Goal: Task Accomplishment & Management: Manage account settings

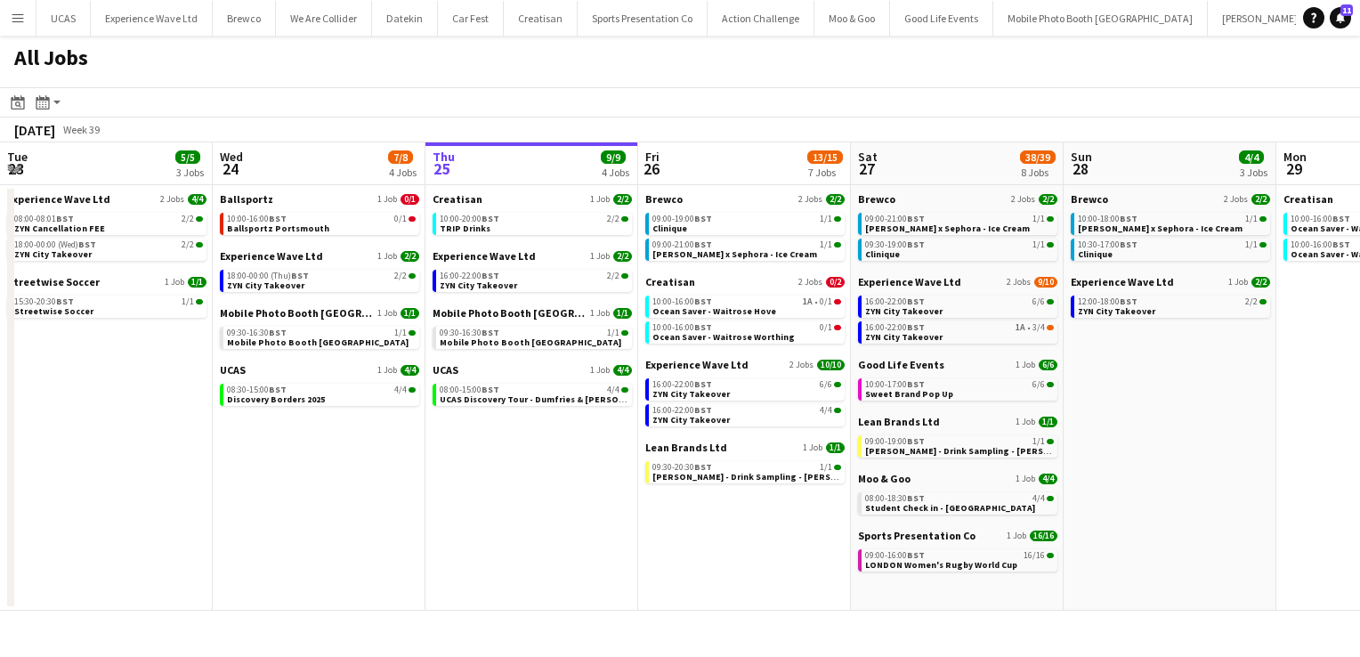
scroll to position [0, 555]
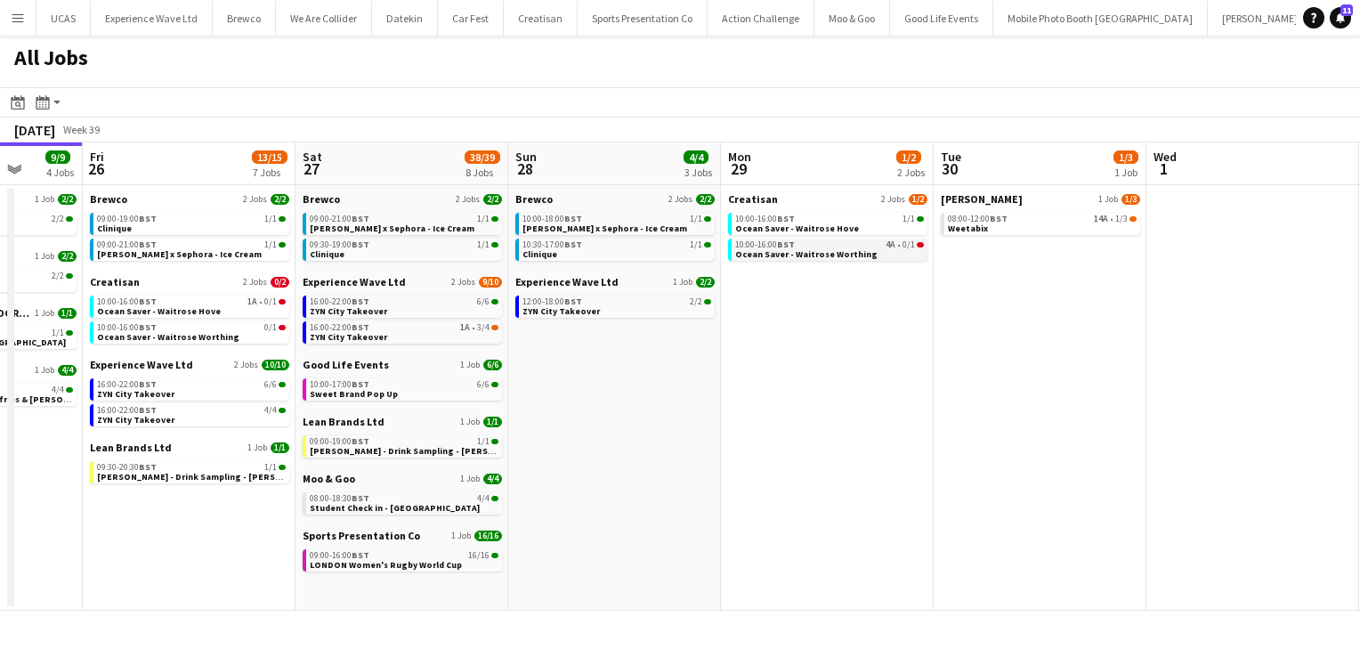
click at [804, 254] on span "Ocean Saver - Waitrose Worthing" at bounding box center [806, 254] width 142 height 12
click at [800, 251] on span "Ocean Saver - Waitrose Worthing" at bounding box center [806, 254] width 142 height 12
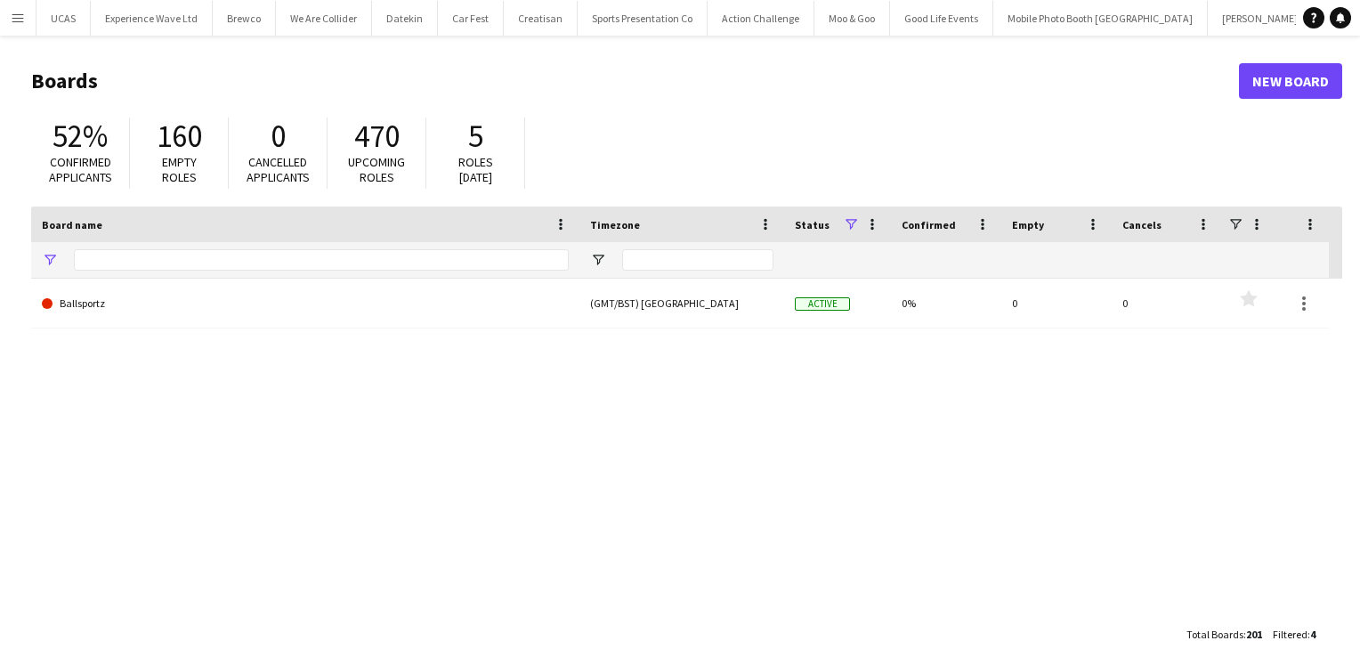
type input "***"
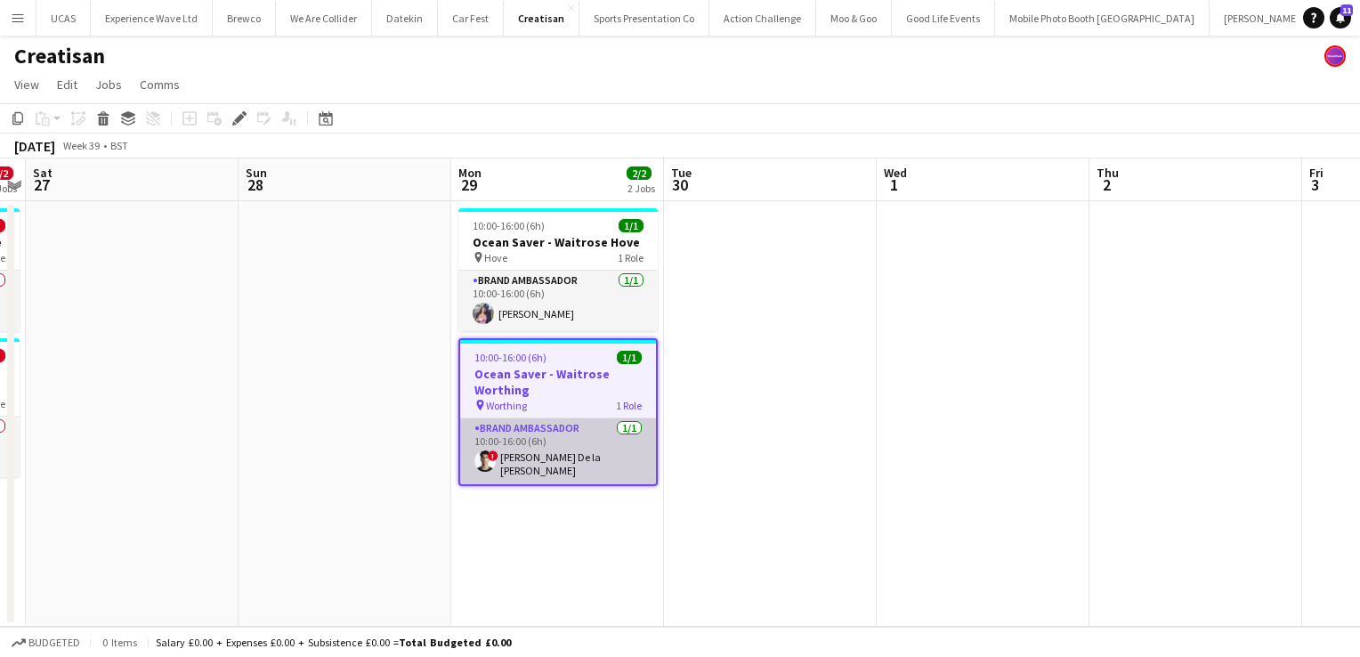
click at [530, 456] on app-card-role "Brand Ambassador 1/1 10:00-16:00 (6h) ! Adrian De la Rosa Sanchez" at bounding box center [558, 451] width 196 height 66
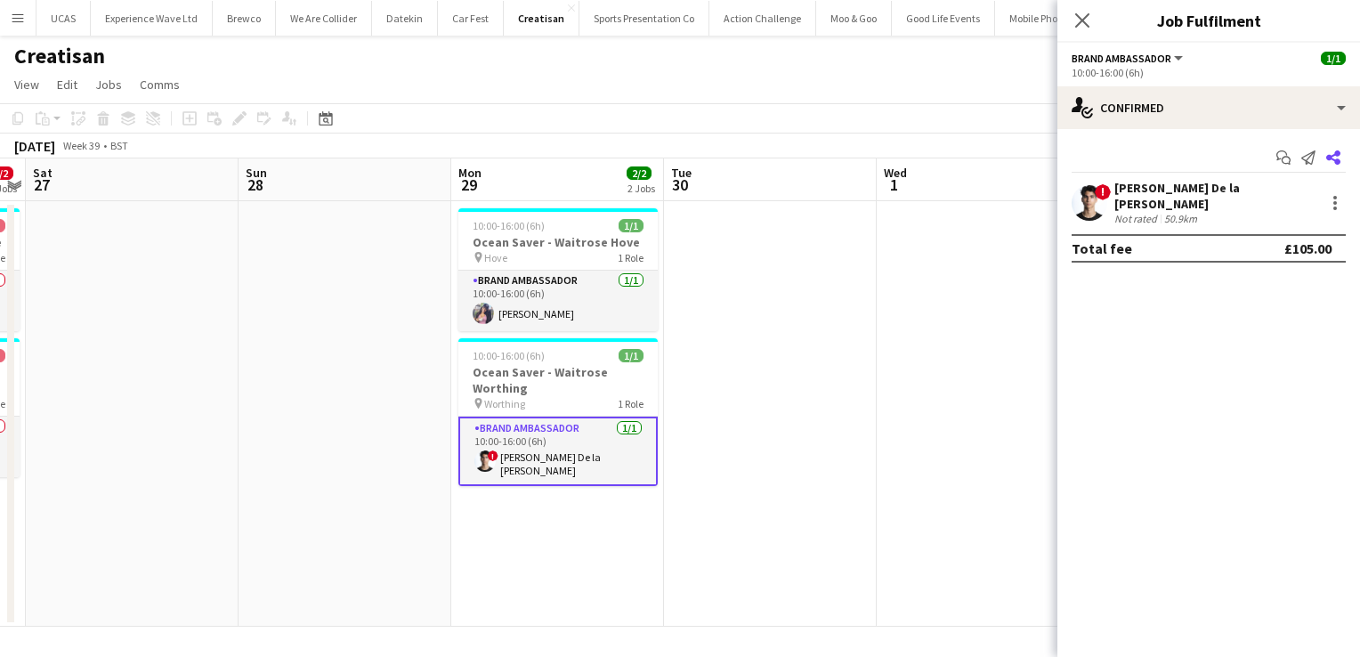
click at [1338, 161] on icon at bounding box center [1333, 157] width 14 height 14
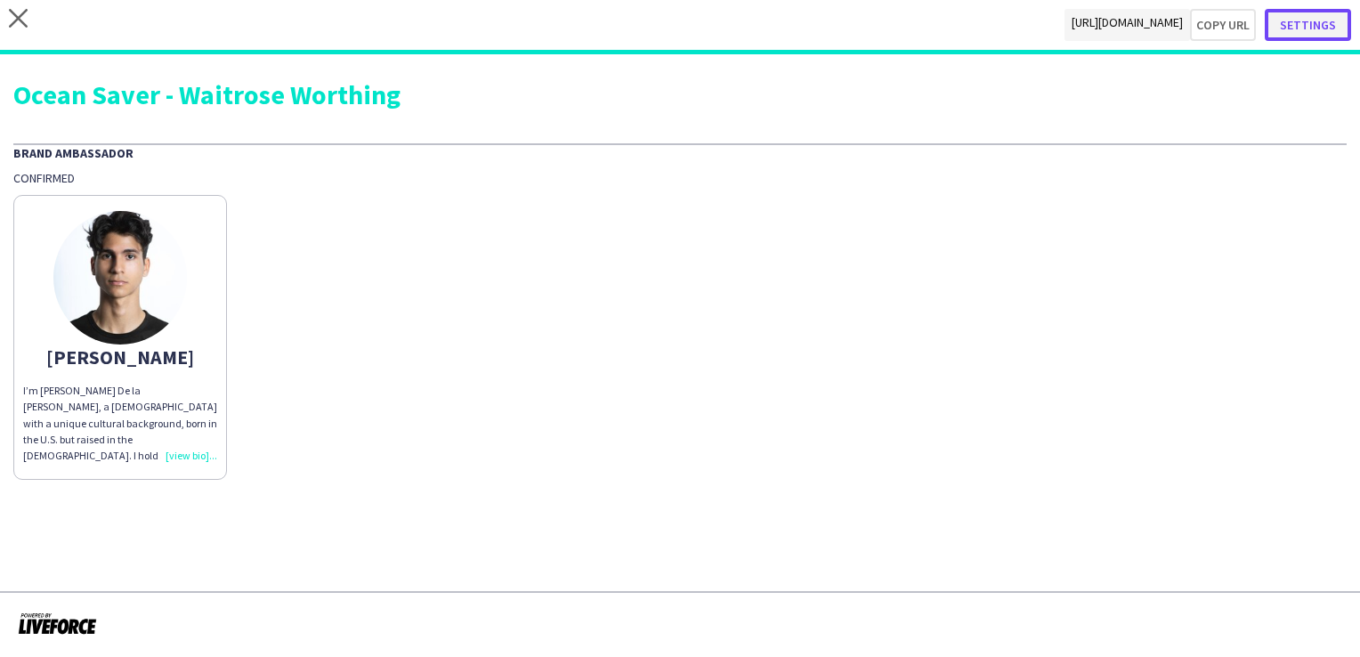
click at [1312, 21] on button "Settings" at bounding box center [1308, 25] width 86 height 32
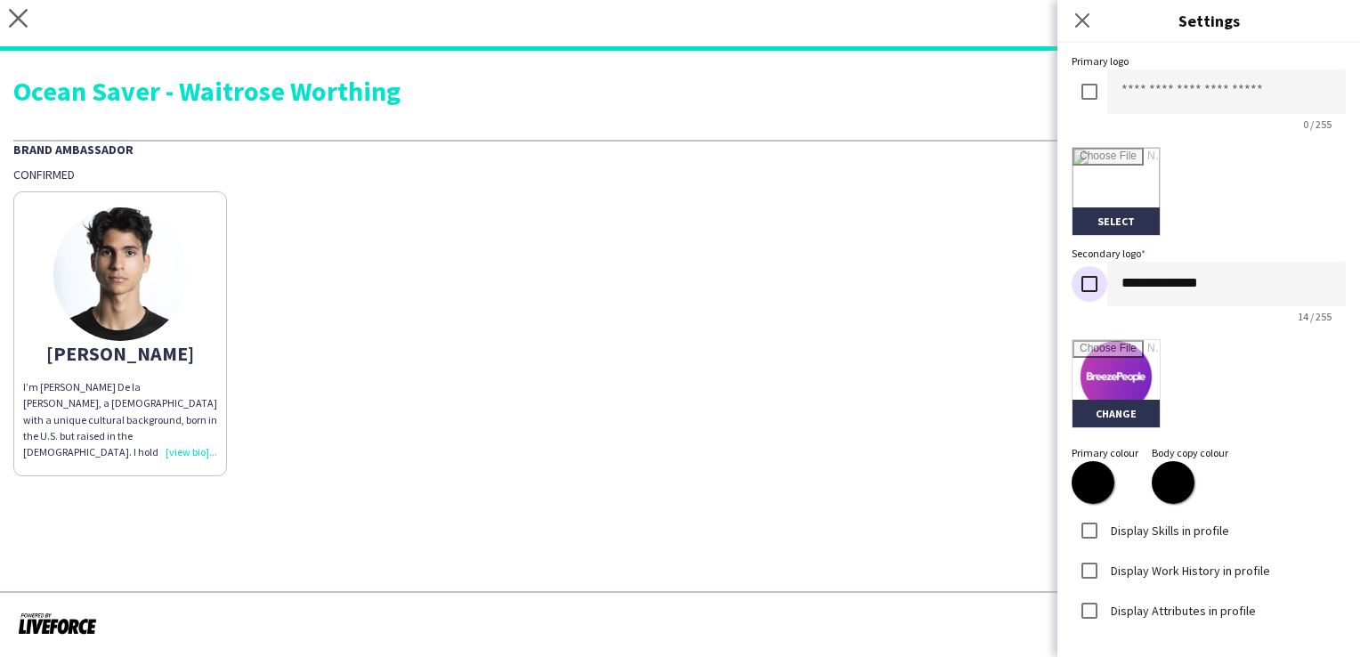
scroll to position [384, 0]
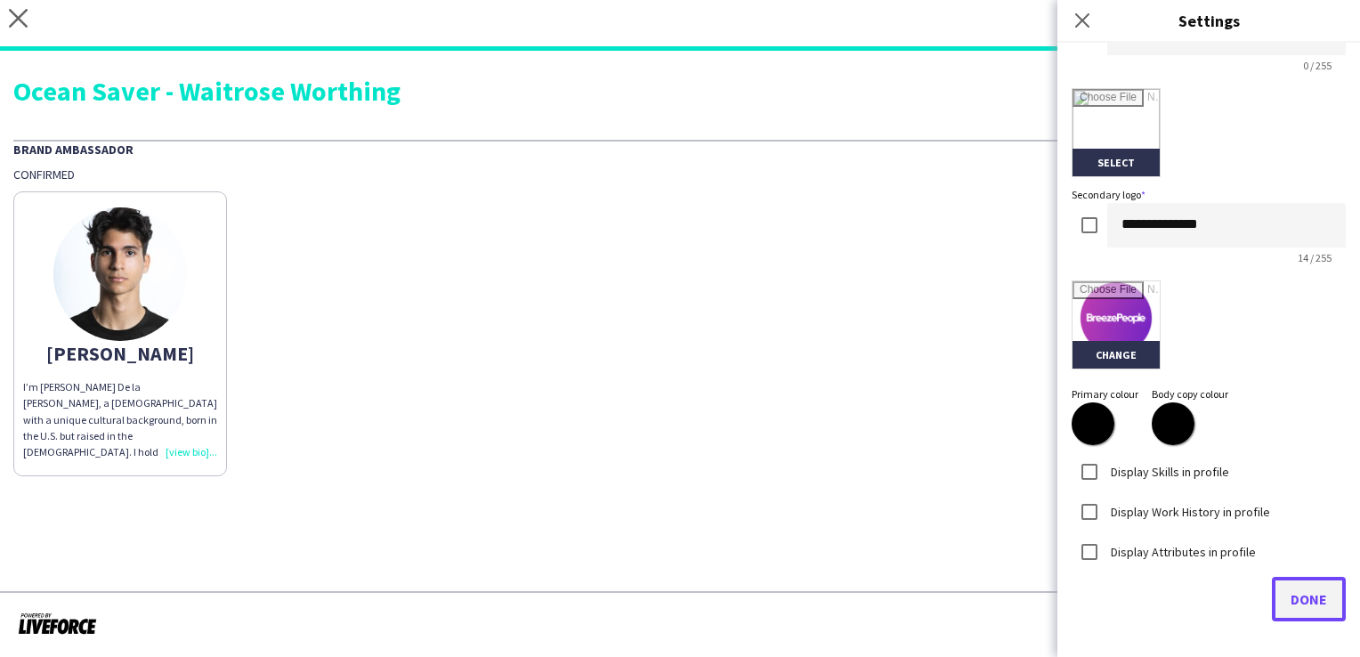
click at [1301, 596] on span "Done" at bounding box center [1308, 599] width 36 height 18
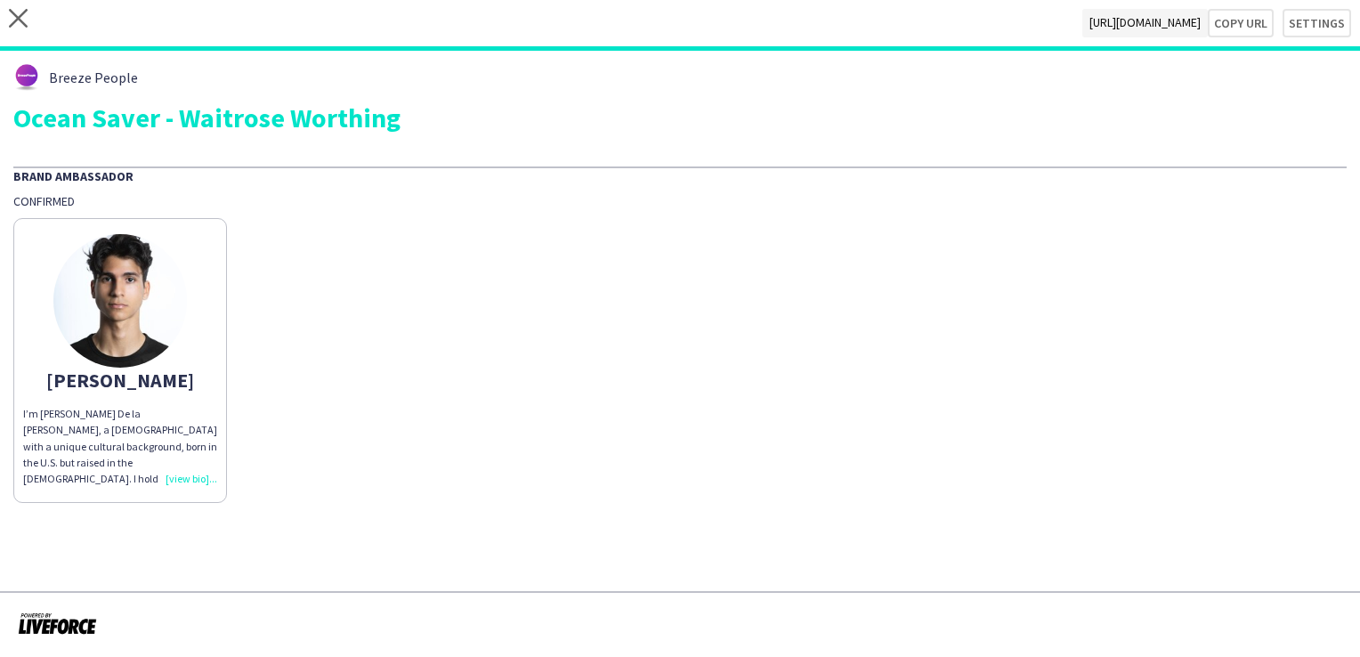
click at [202, 475] on div "I’m Adrian De la Rosa, a 22-year-old with a unique cultural background, born in…" at bounding box center [120, 446] width 194 height 81
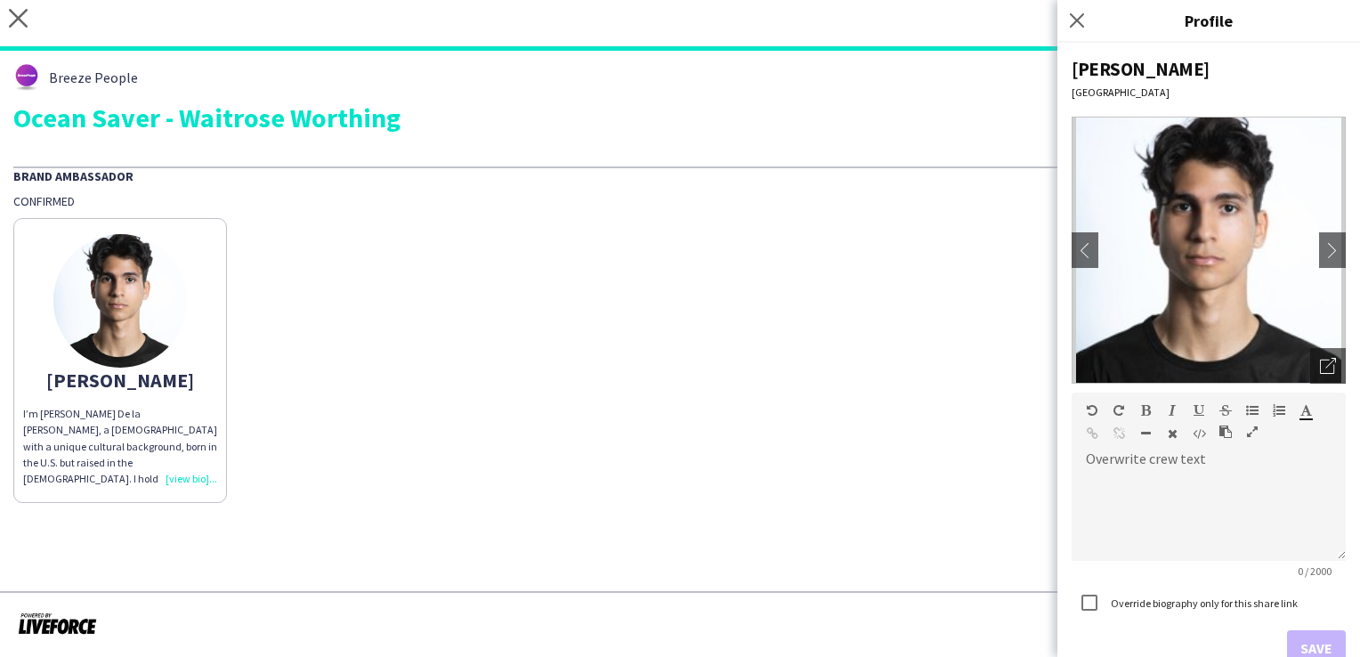
scroll to position [160, 0]
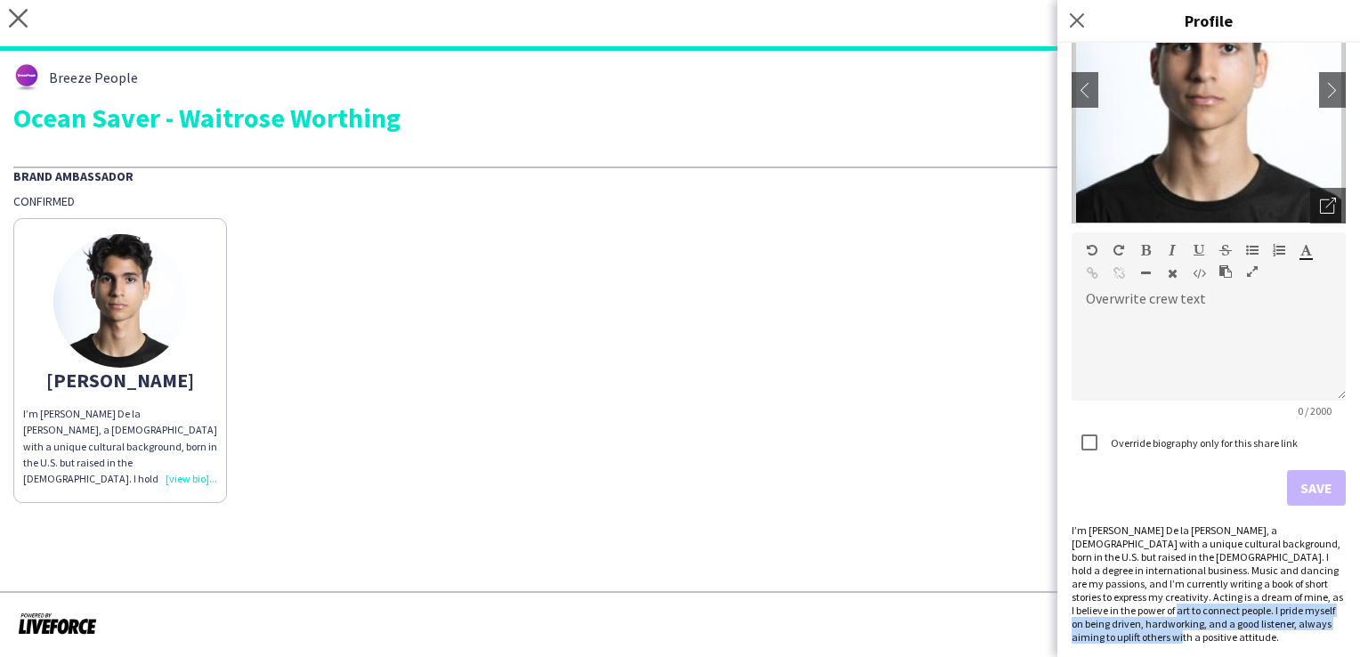
drag, startPoint x: 1111, startPoint y: 643, endPoint x: 1107, endPoint y: 611, distance: 32.2
click at [1107, 611] on div "Adrian Portsmouth chevron-left chevron-right Open photos pop-in Overwrite crew …" at bounding box center [1208, 350] width 303 height 614
copy div "I pride myself on being driven, hardworking, and a good listener, always aiming…"
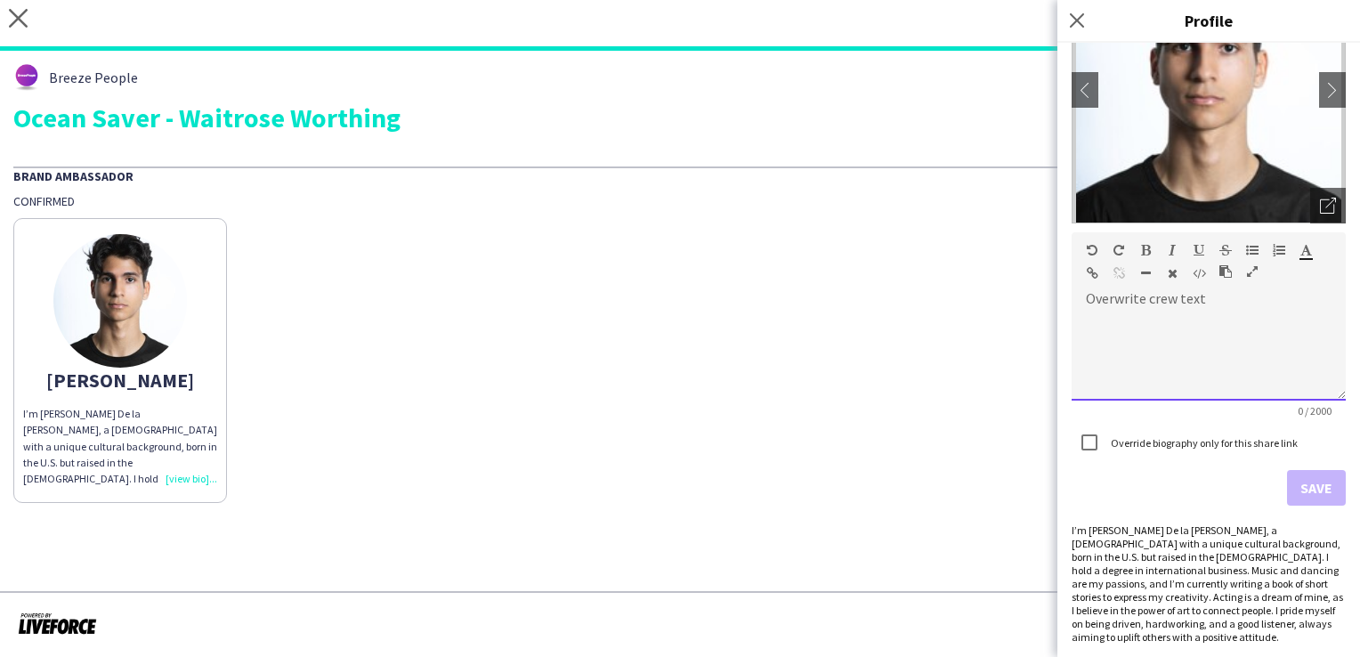
click at [1128, 307] on div at bounding box center [1208, 349] width 274 height 101
paste div
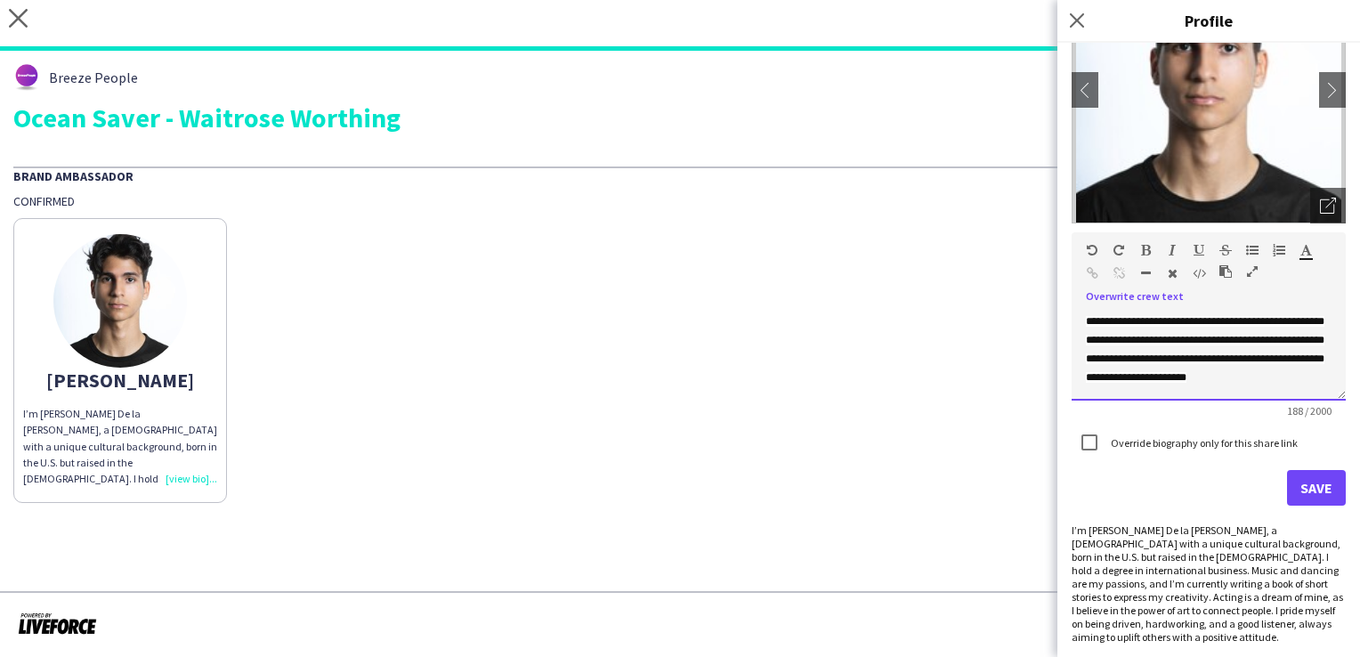
scroll to position [6, 0]
click at [1104, 383] on span "**********" at bounding box center [1194, 349] width 216 height 67
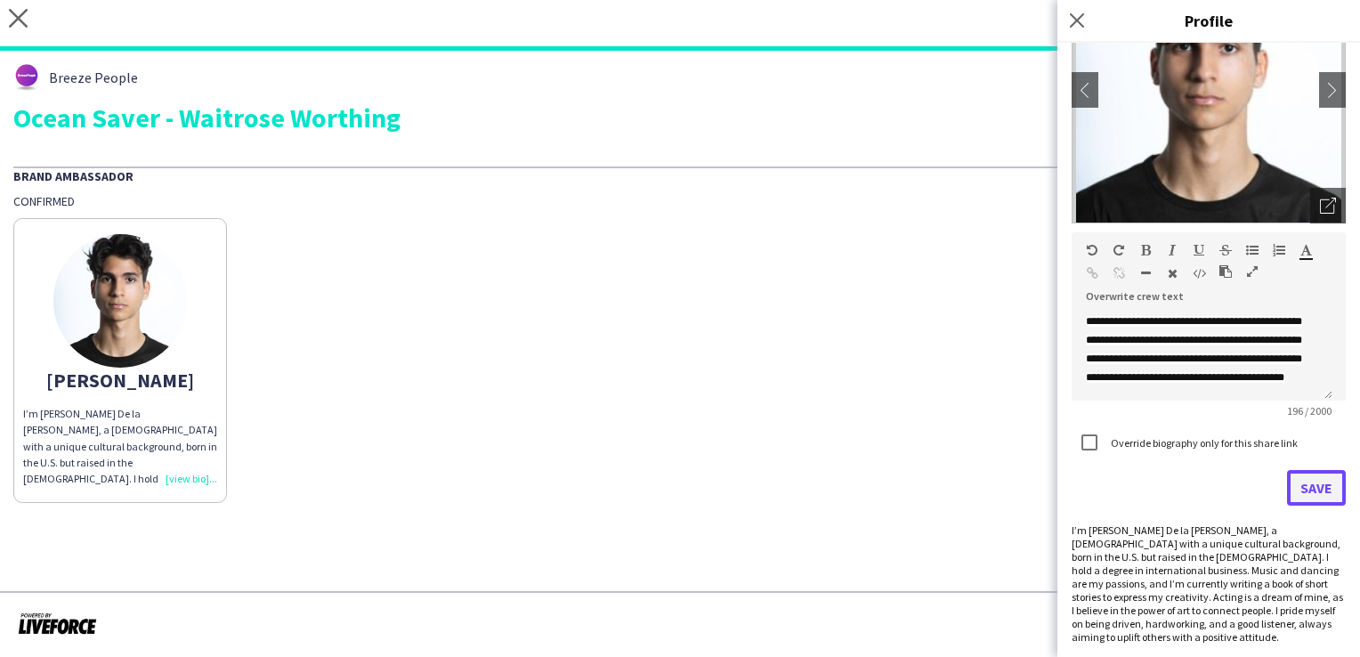
click at [1296, 482] on button "Save" at bounding box center [1316, 488] width 59 height 36
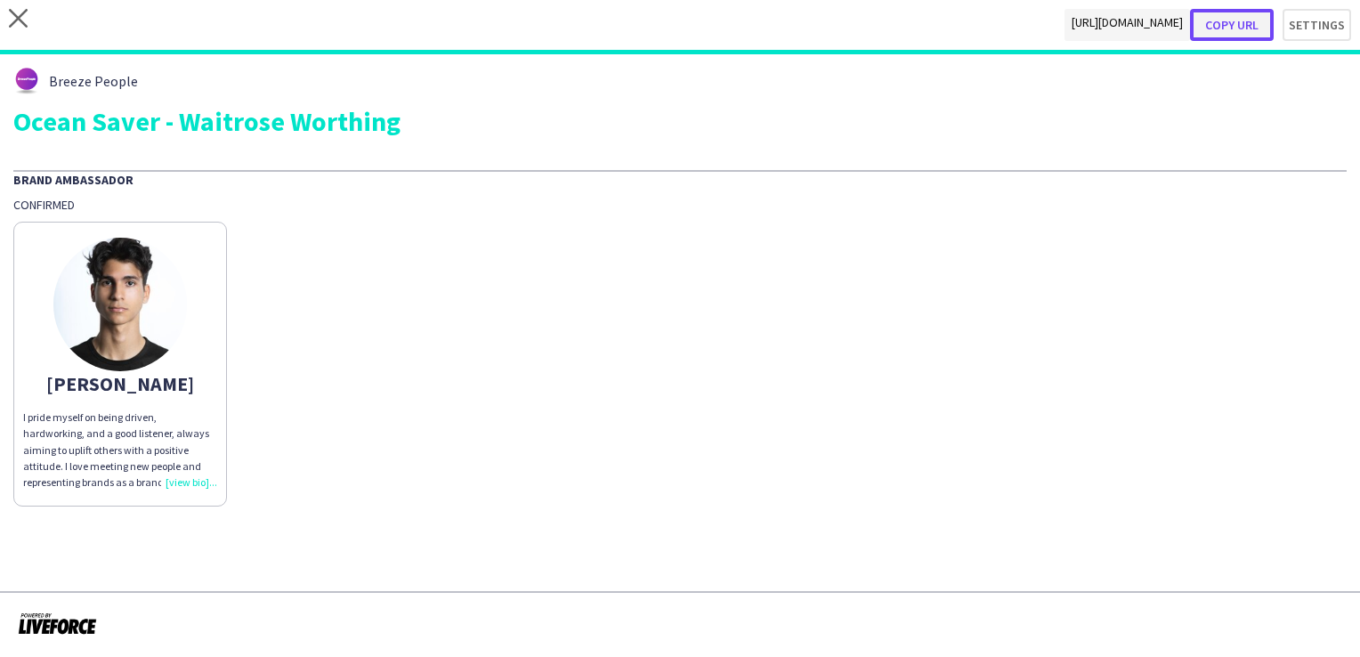
click at [1246, 23] on button "Copy url" at bounding box center [1232, 25] width 84 height 32
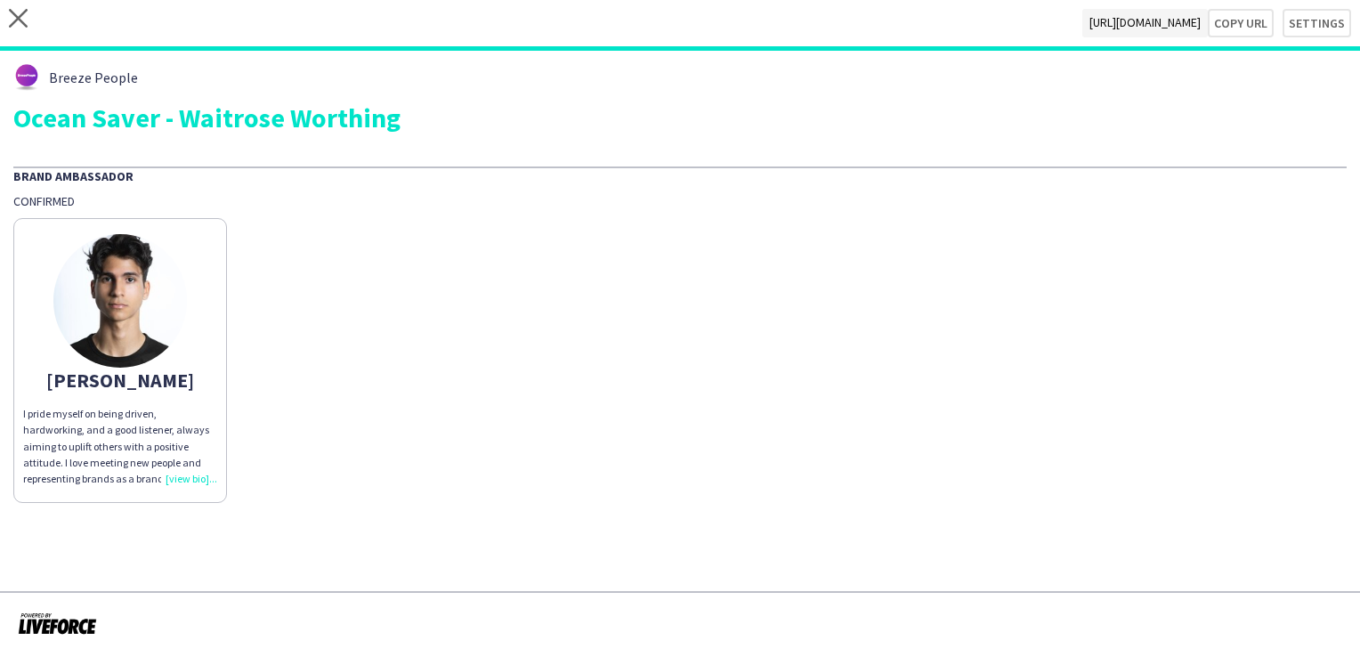
click at [28, 20] on div "close https://admin.liveforce.co/v2/s/e3f47482-ae77-464a-b60b-a5674689c97a Copy…" at bounding box center [680, 25] width 1360 height 51
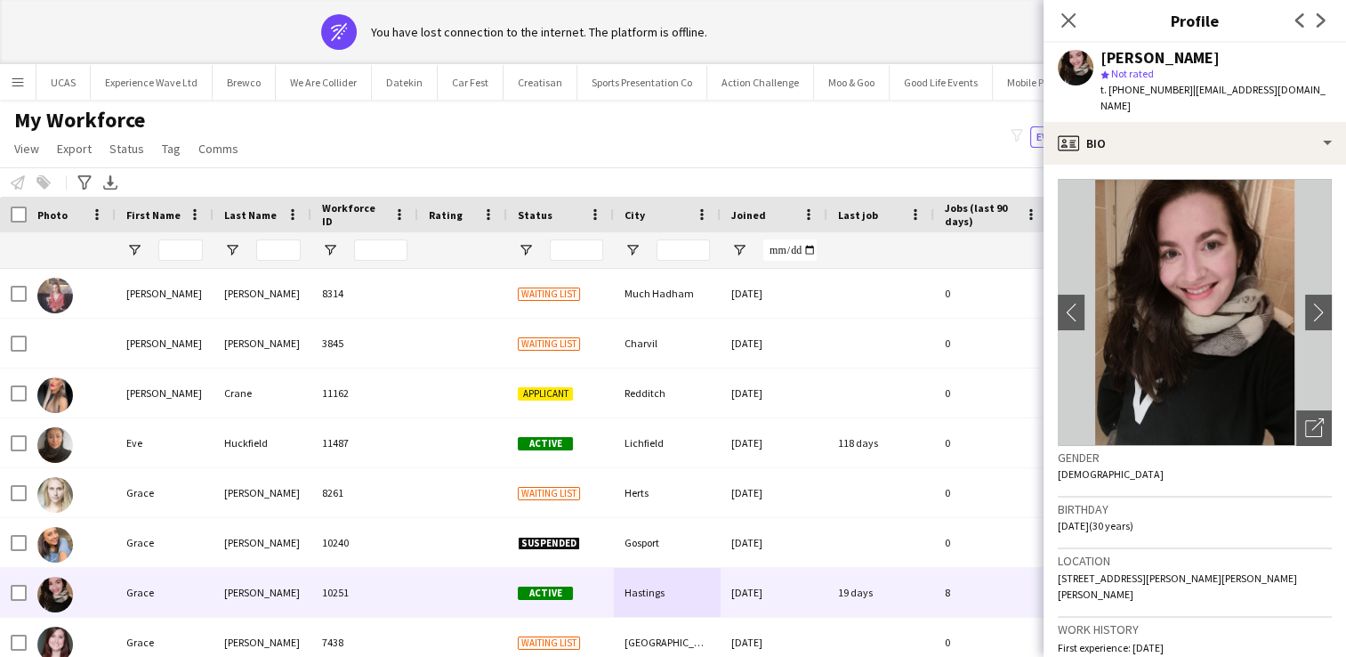
click at [1079, 14] on div "Close pop-in" at bounding box center [1069, 20] width 50 height 41
click at [1073, 20] on icon "Close pop-in" at bounding box center [1068, 20] width 17 height 17
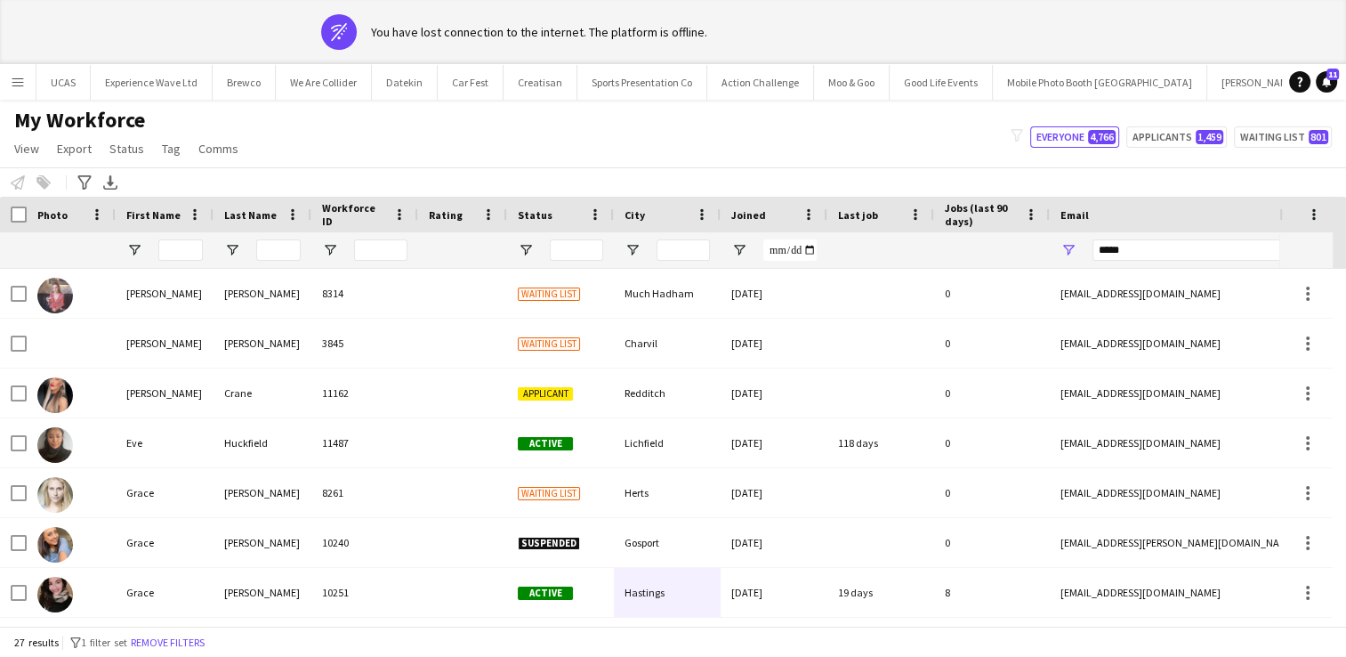
click at [25, 85] on button "Menu" at bounding box center [18, 82] width 36 height 36
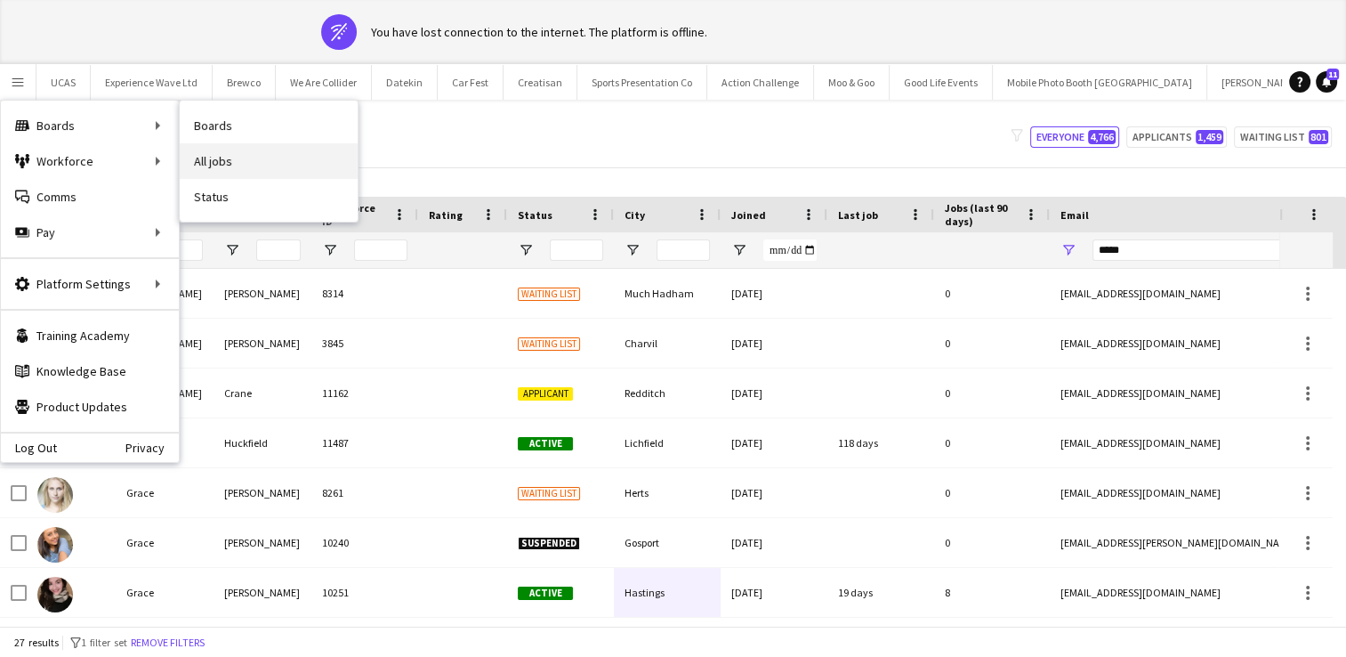
click at [214, 153] on link "All jobs" at bounding box center [269, 161] width 178 height 36
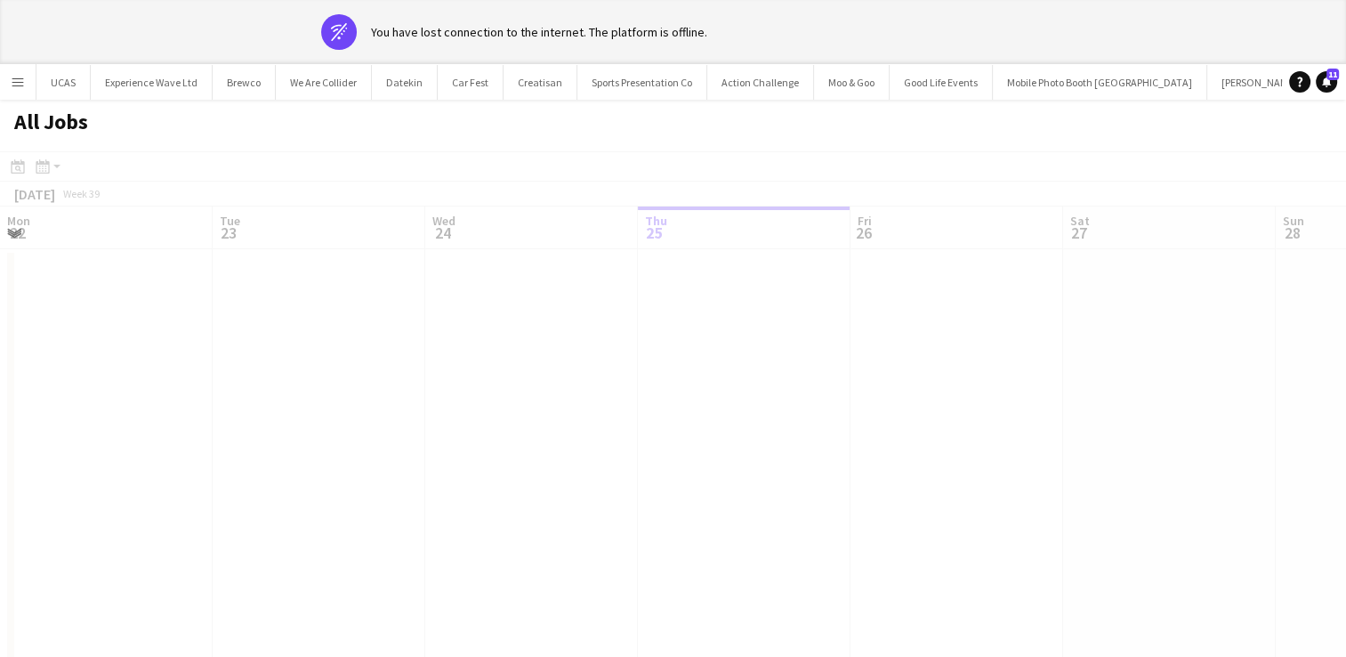
scroll to position [0, 425]
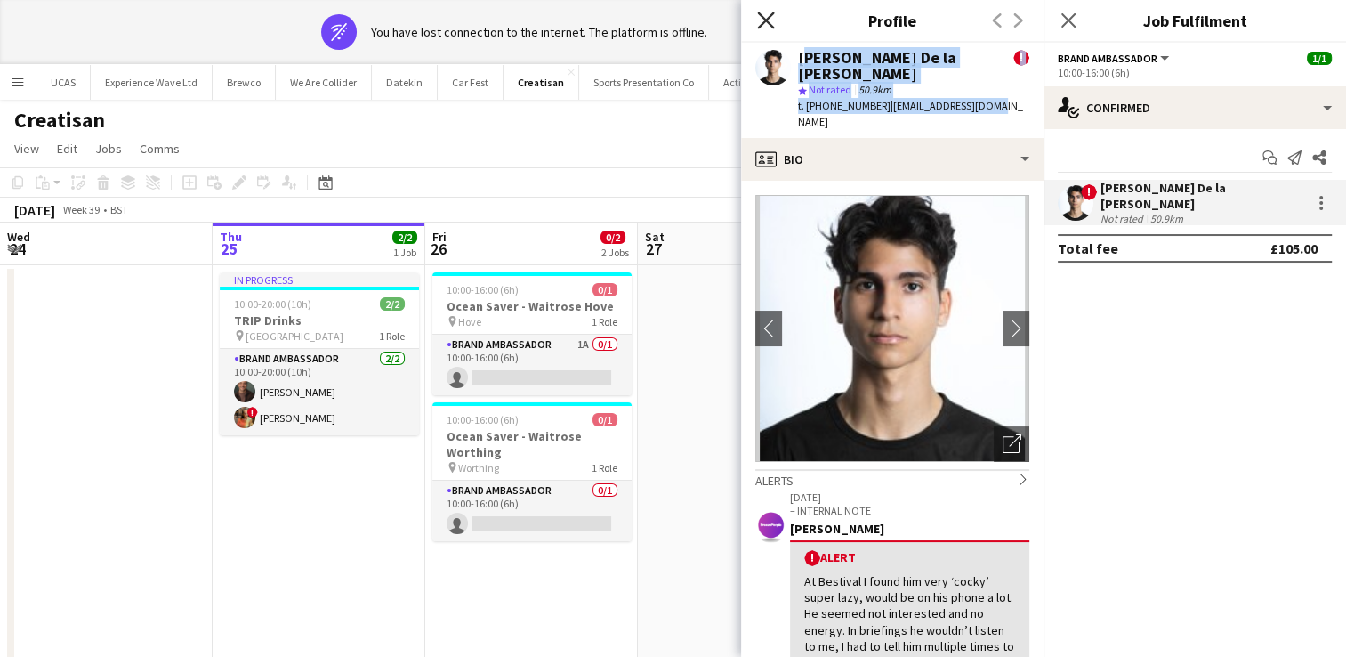
scroll to position [0, 612]
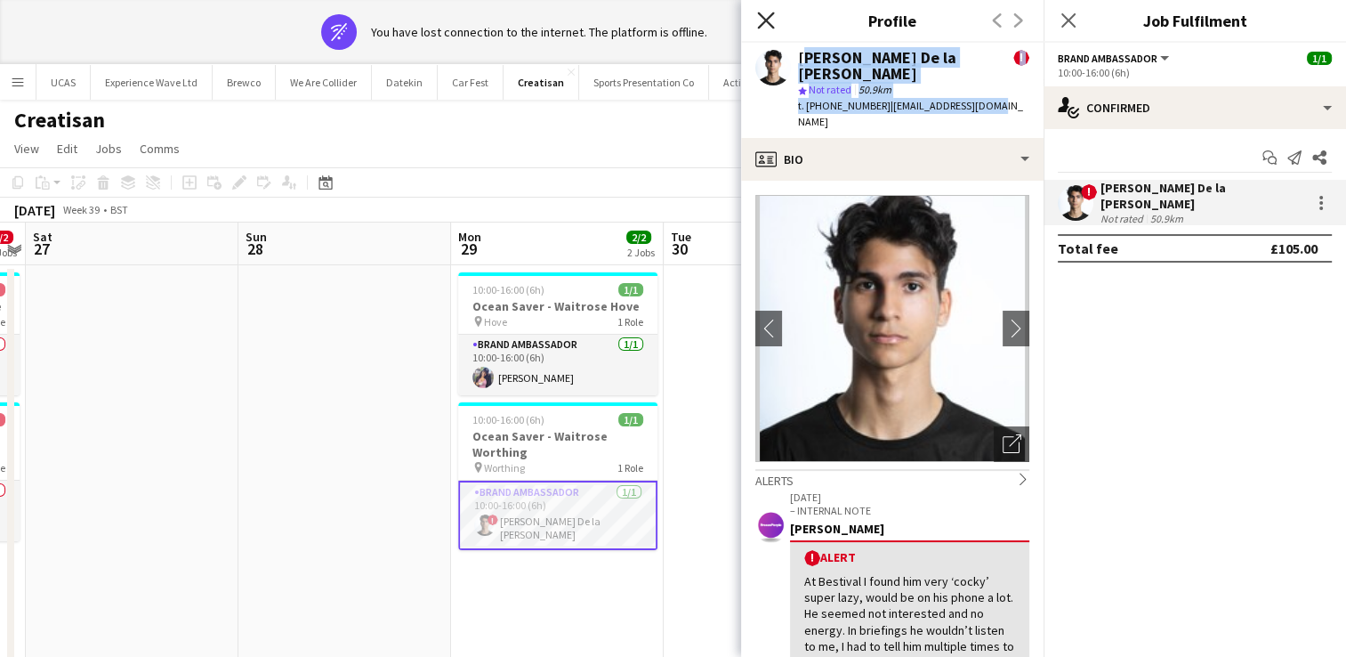
click at [772, 23] on icon "Close pop-in" at bounding box center [765, 20] width 17 height 17
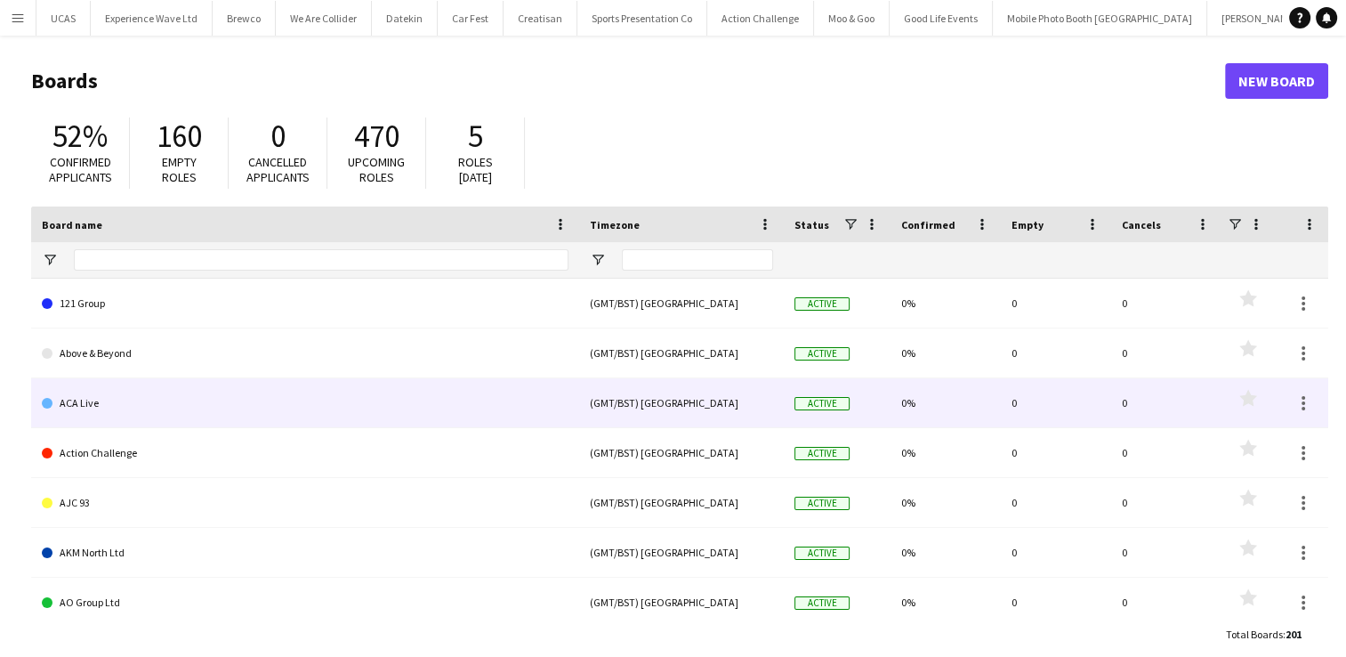
type input "***"
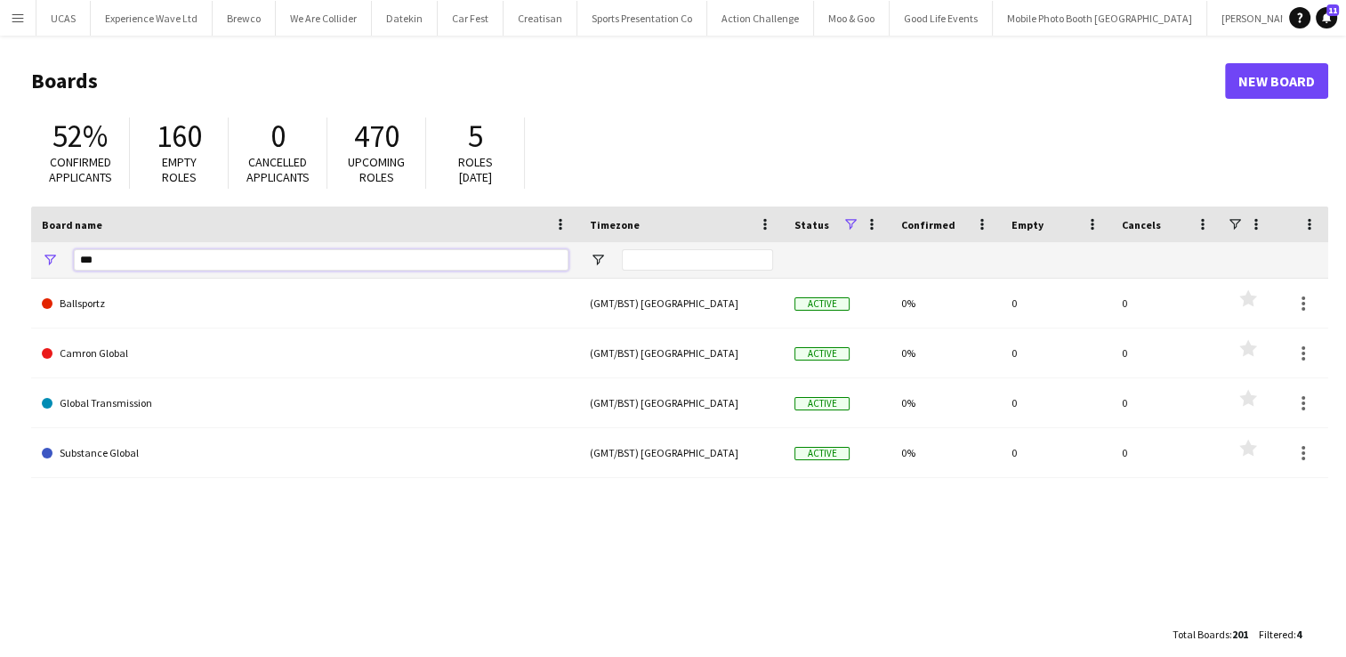
drag, startPoint x: 199, startPoint y: 258, endPoint x: 63, endPoint y: 262, distance: 136.2
click at [63, 262] on div "***" at bounding box center [305, 260] width 548 height 36
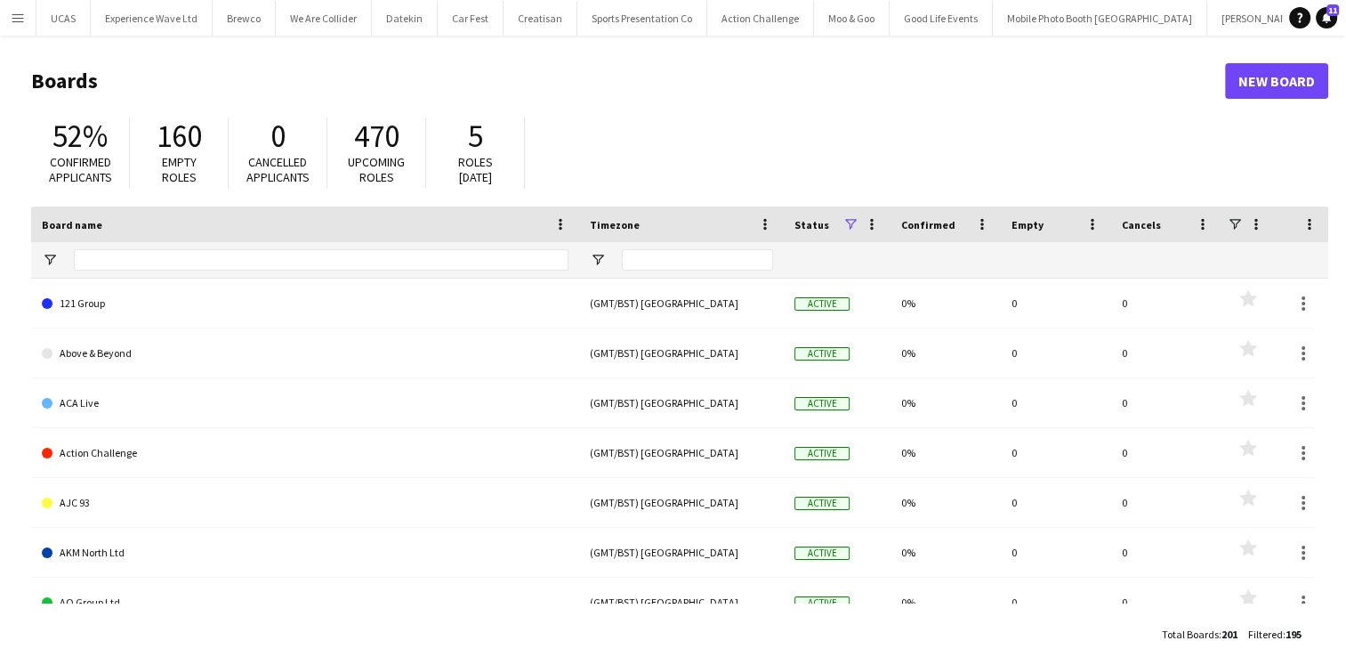
click at [18, 23] on app-icon "Menu" at bounding box center [18, 18] width 14 height 14
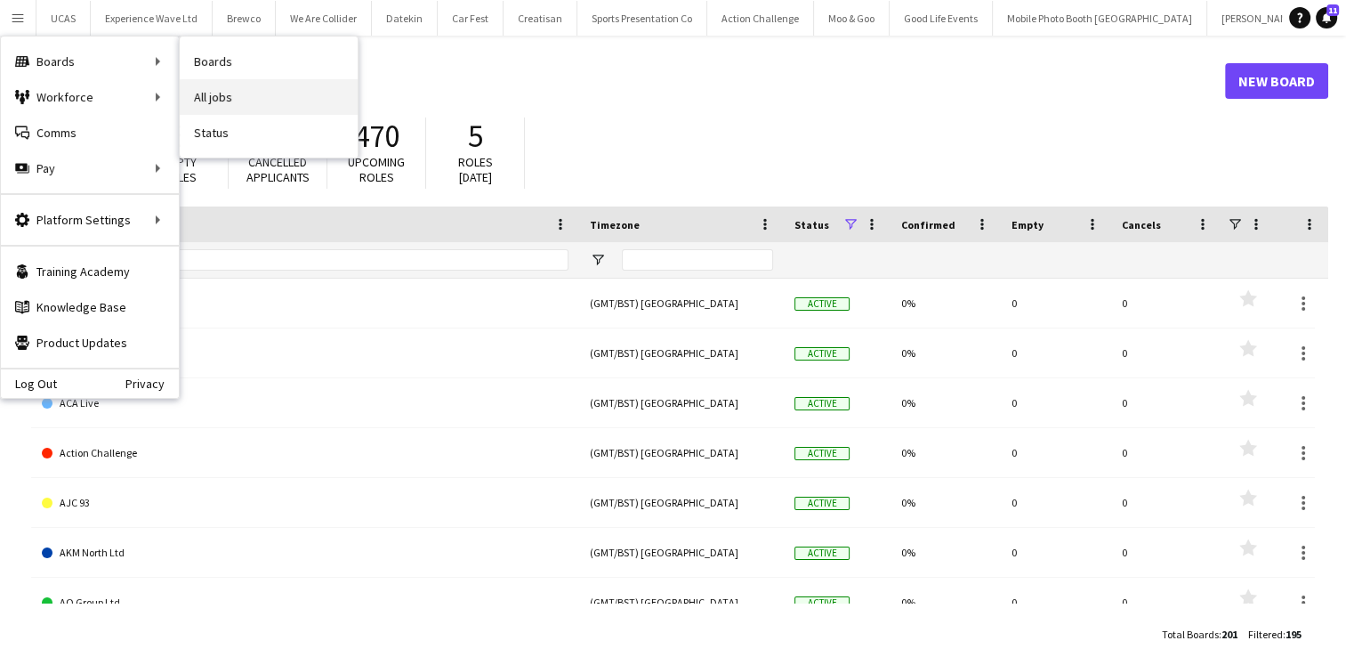
click at [215, 100] on link "All jobs" at bounding box center [269, 97] width 178 height 36
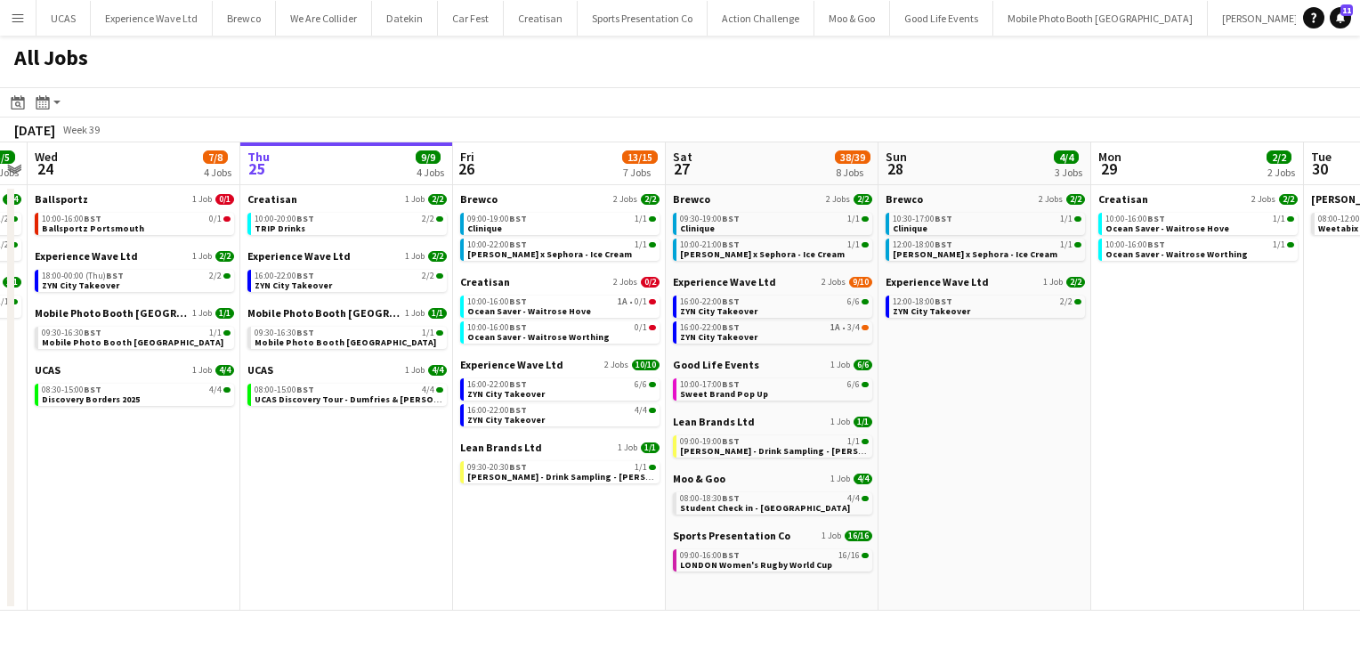
scroll to position [0, 393]
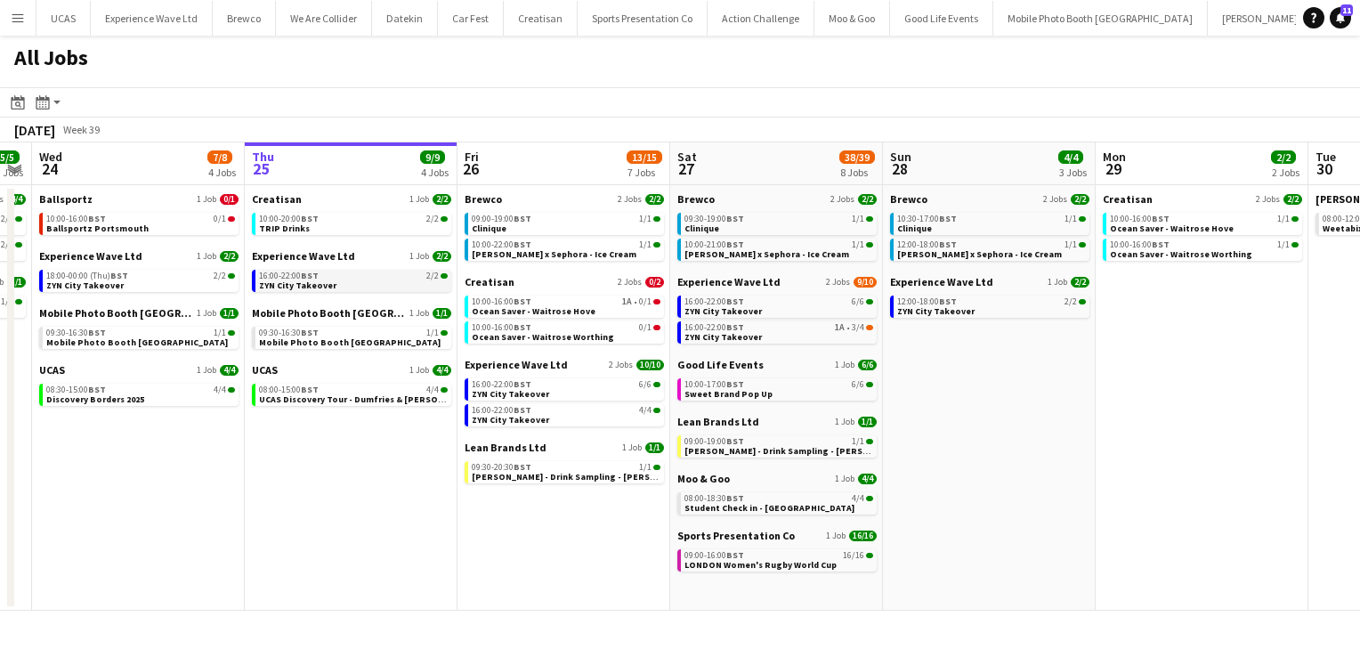
click at [325, 276] on div "16:00-22:00 BST 2/2" at bounding box center [353, 275] width 189 height 9
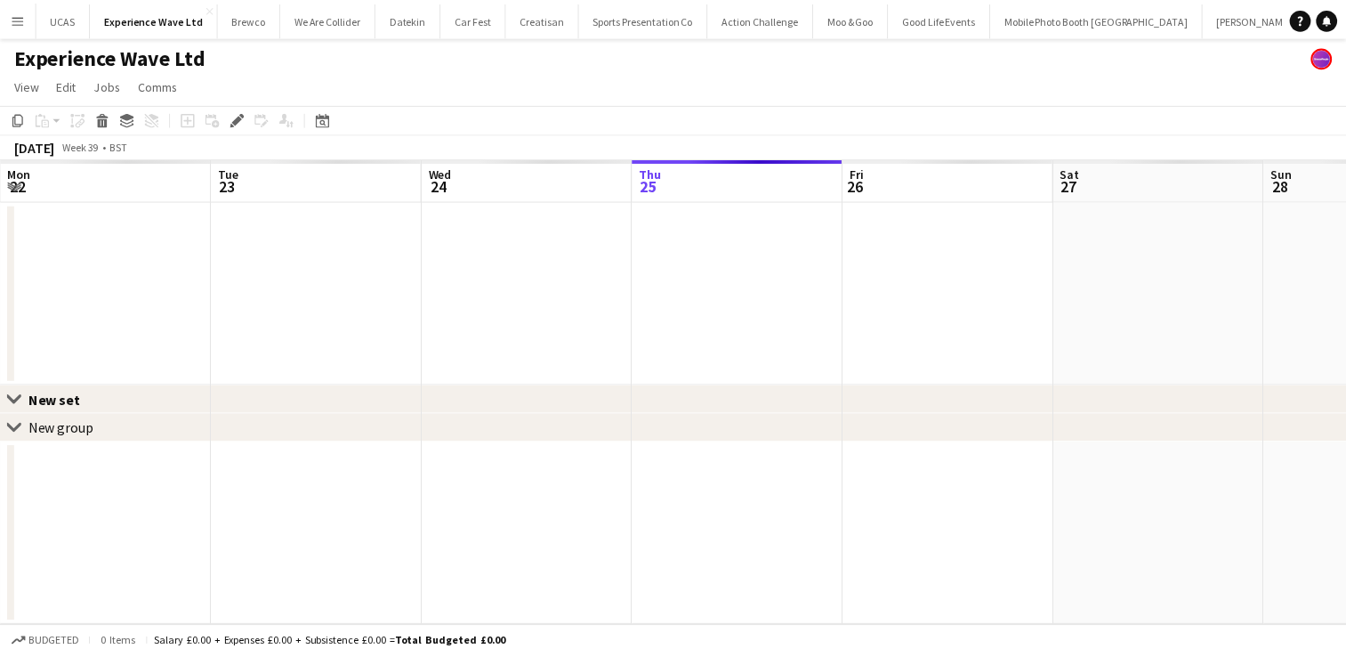
scroll to position [0, 612]
